Goal: Task Accomplishment & Management: Manage account settings

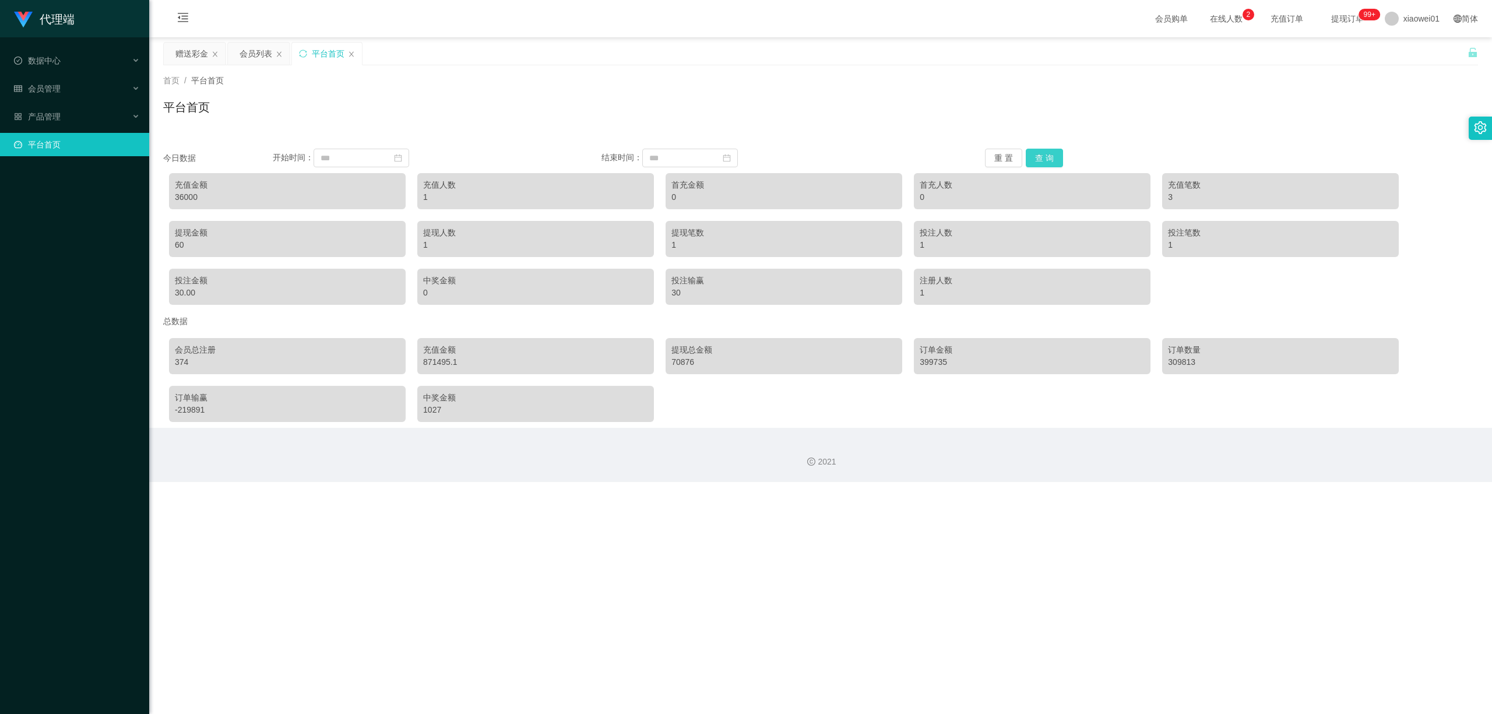
click at [1049, 161] on button "查 询" at bounding box center [1044, 158] width 37 height 19
click at [38, 115] on span "产品管理" at bounding box center [37, 116] width 47 height 9
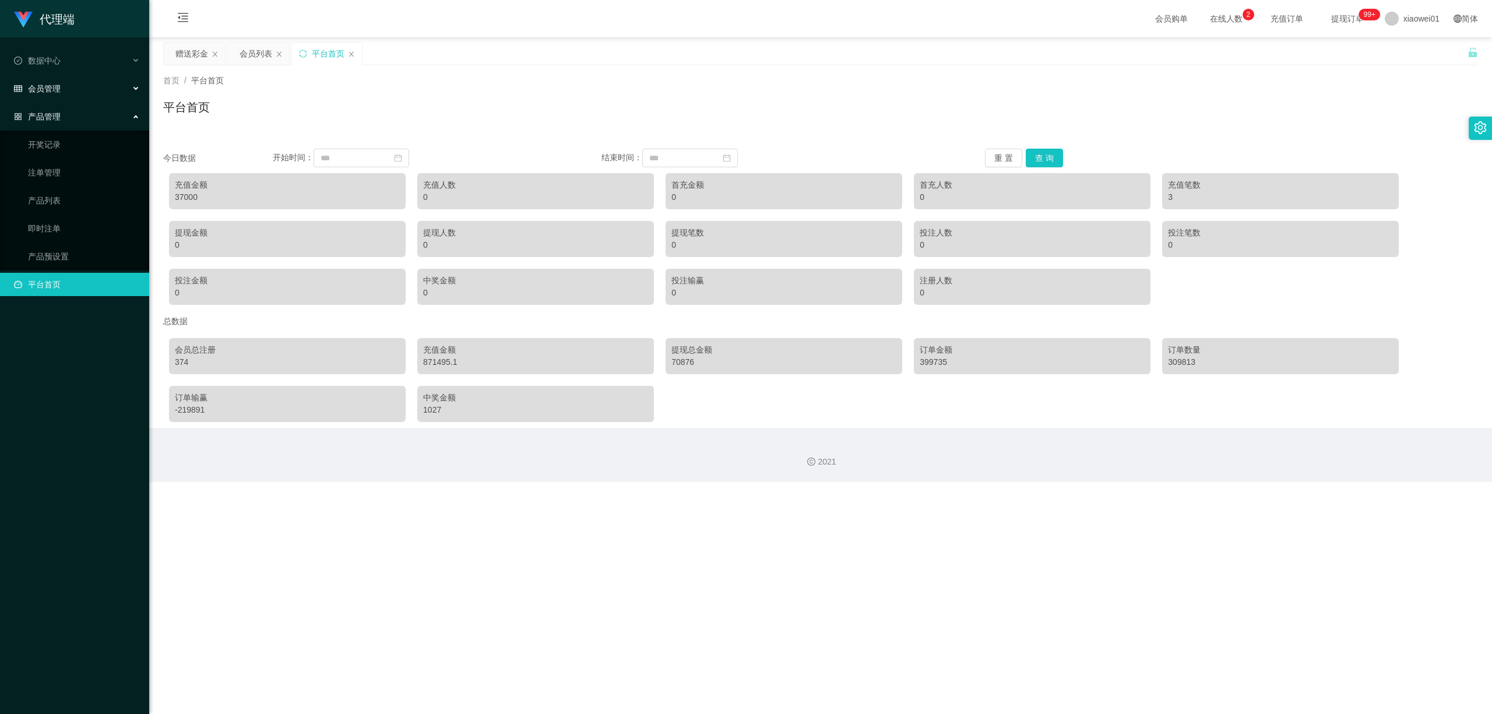
drag, startPoint x: 41, startPoint y: 89, endPoint x: 45, endPoint y: 83, distance: 7.1
click at [41, 87] on span "会员管理" at bounding box center [37, 88] width 47 height 9
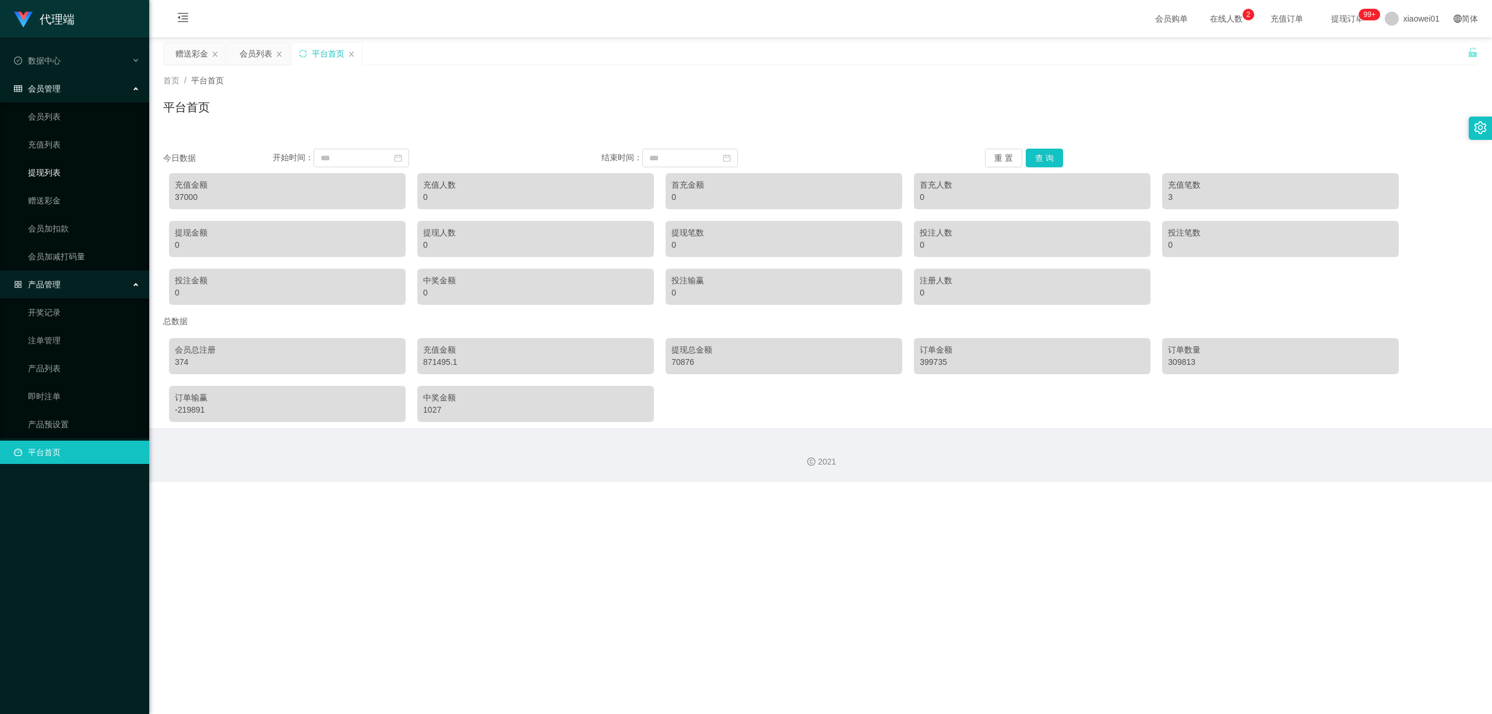
click at [54, 168] on link "提现列表" at bounding box center [84, 172] width 112 height 23
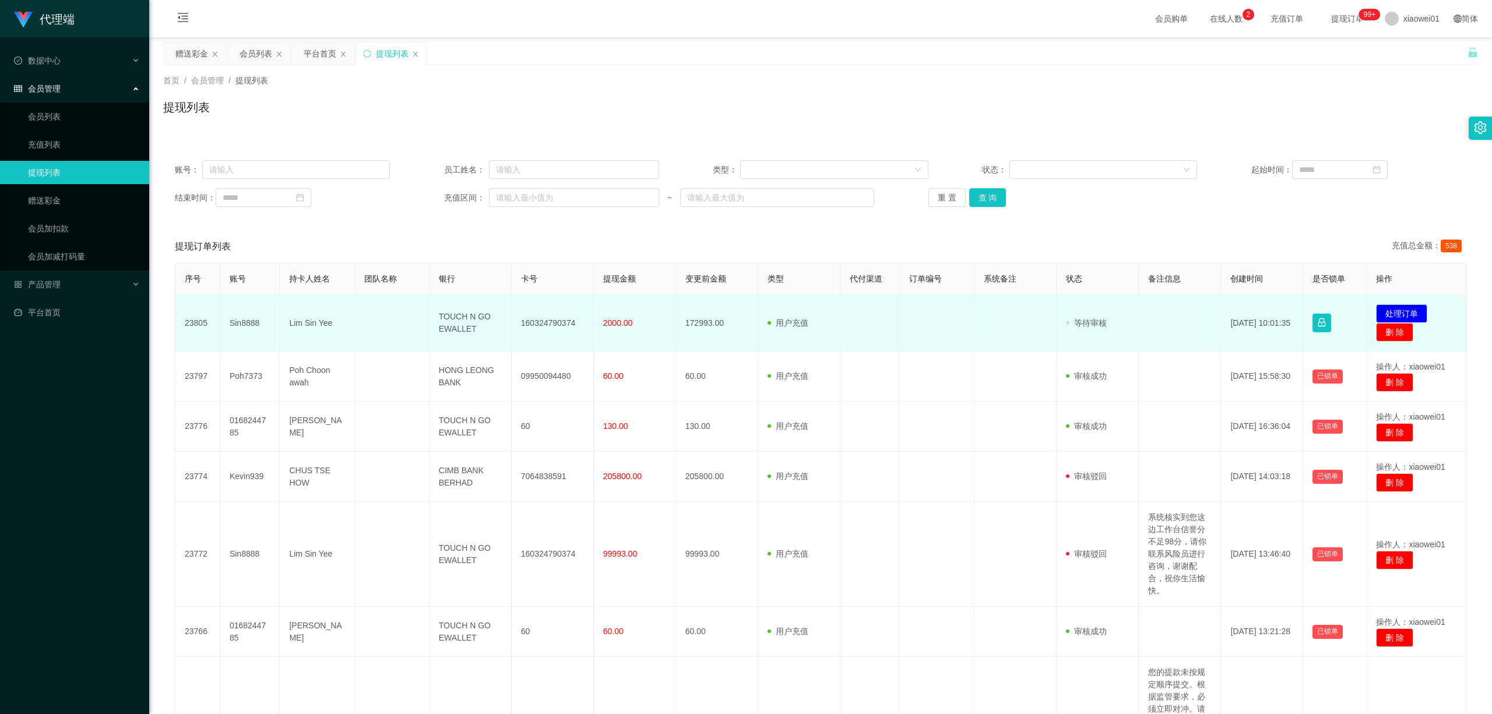
click at [526, 325] on td "160324790374" at bounding box center [553, 323] width 82 height 57
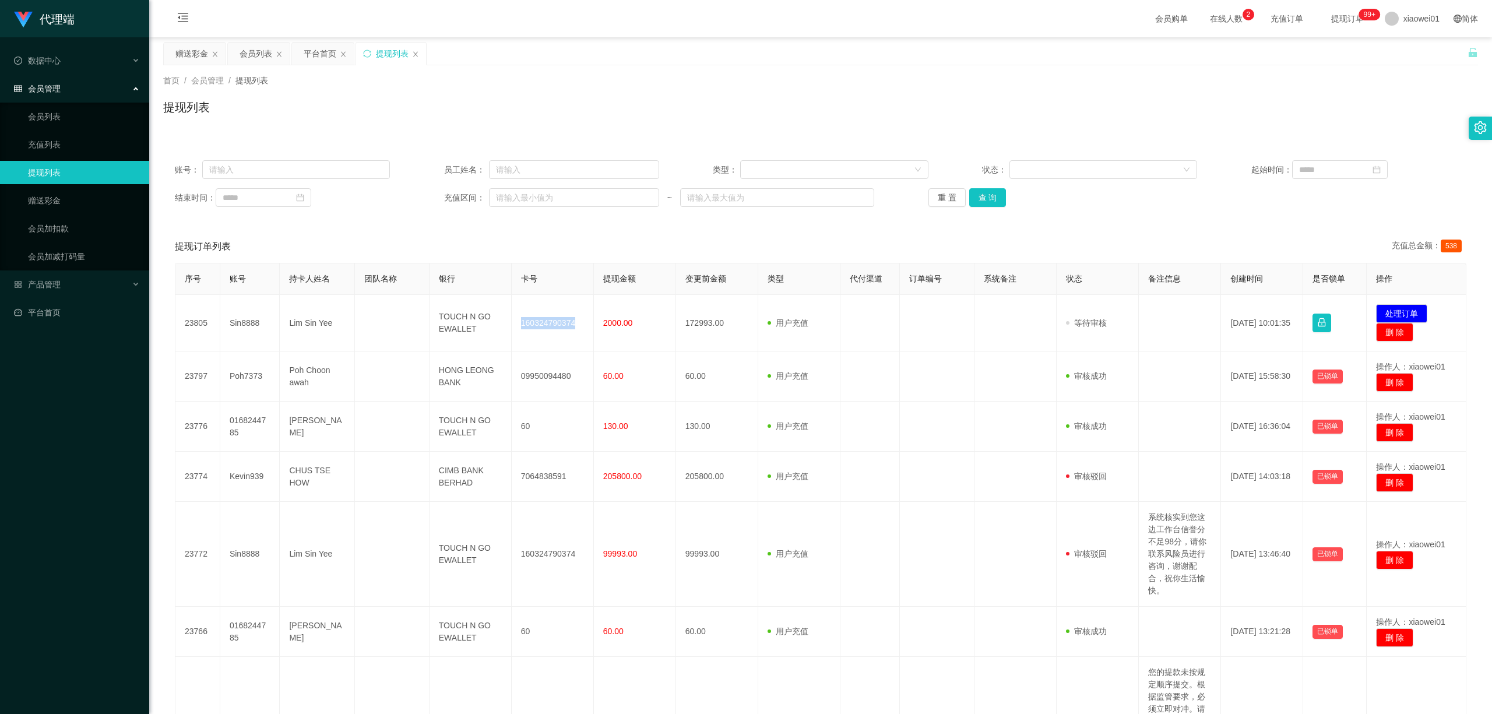
copy td "160324790374"
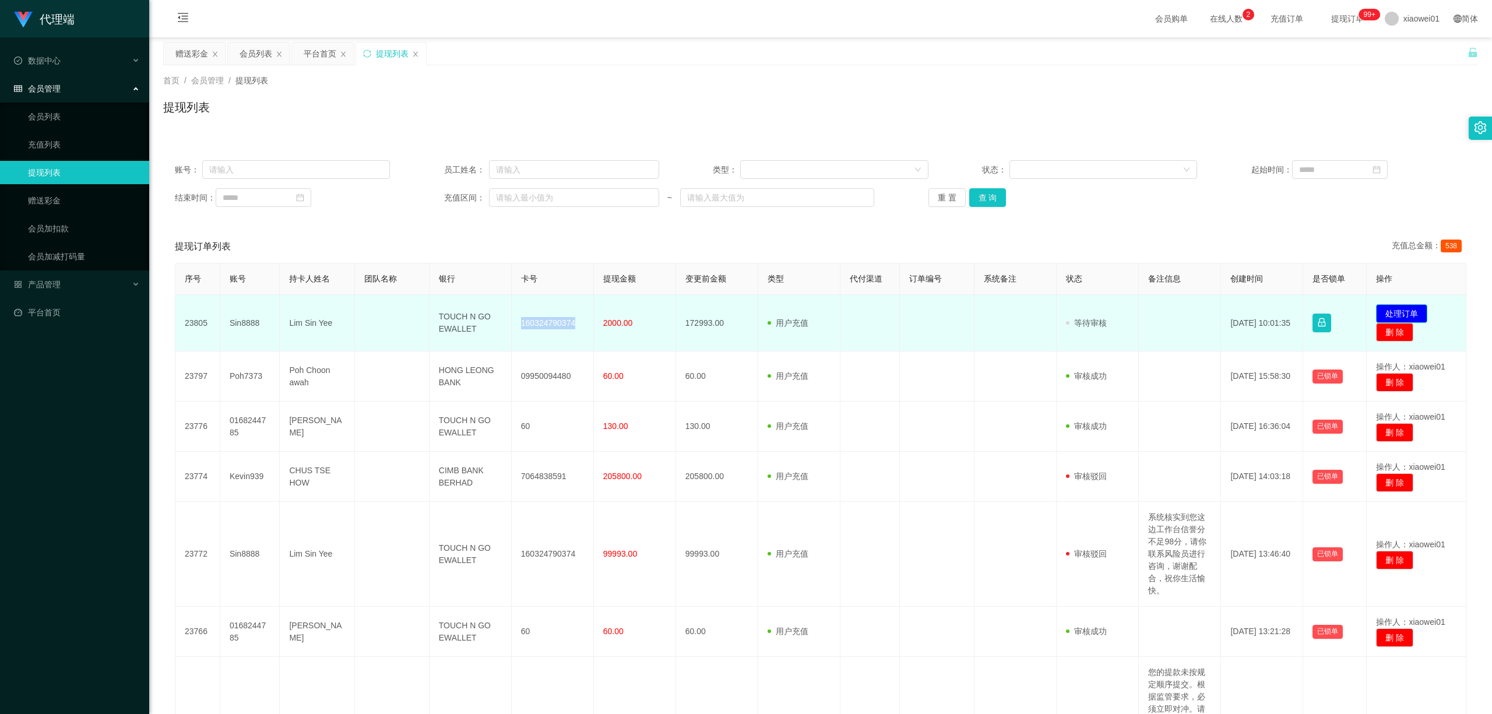
click at [1103, 315] on button "处理订单" at bounding box center [1401, 313] width 51 height 19
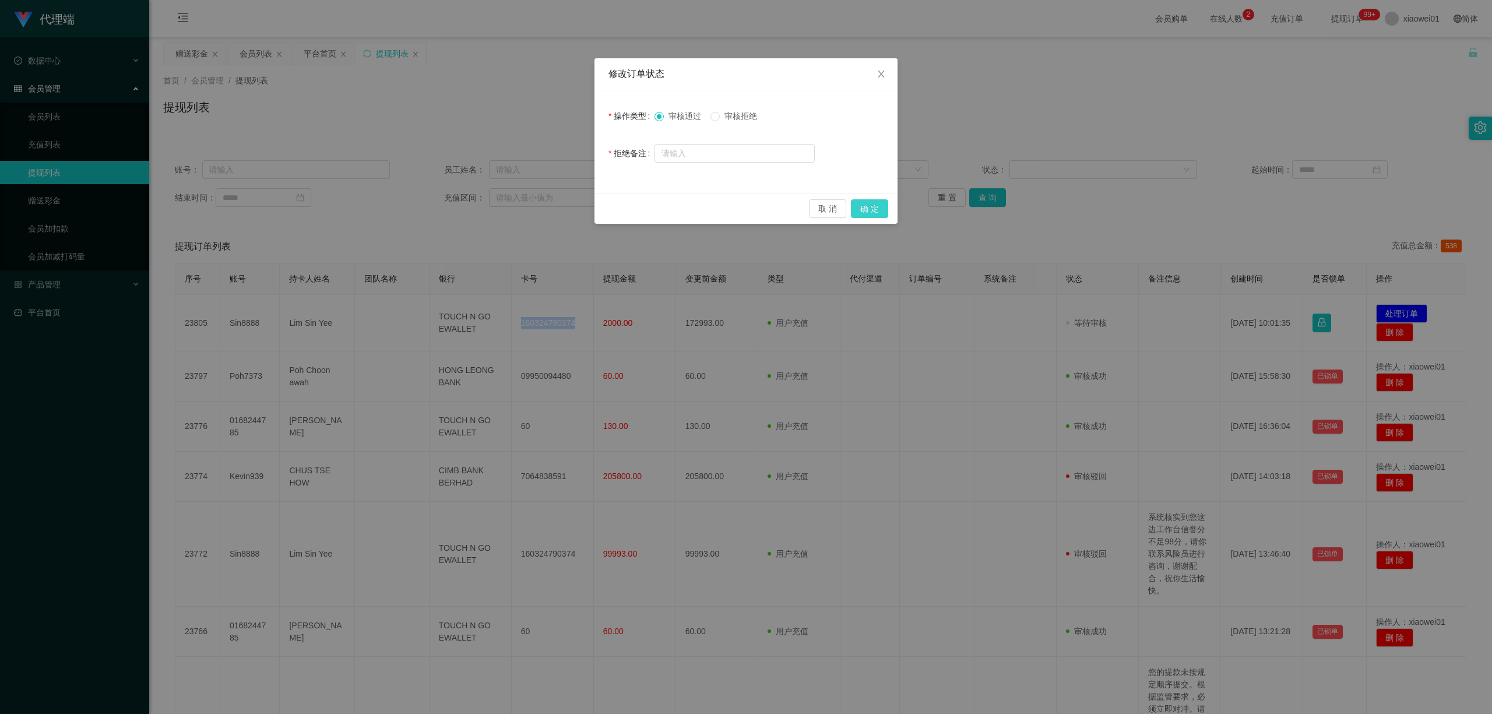
click at [871, 201] on button "确 定" at bounding box center [869, 208] width 37 height 19
